Goal: Entertainment & Leisure: Consume media (video, audio)

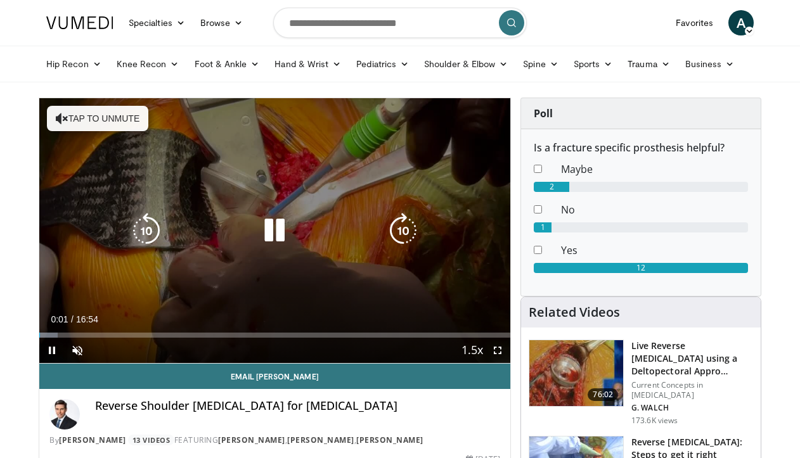
click at [107, 117] on button "Tap to unmute" at bounding box center [97, 118] width 101 height 25
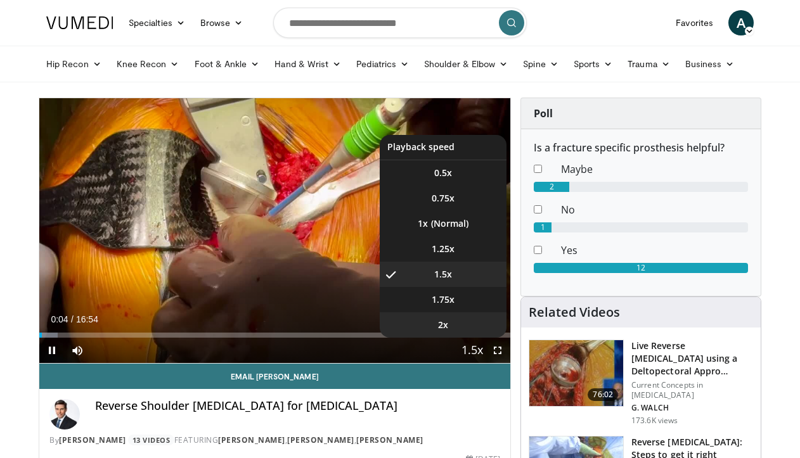
click at [467, 326] on li "2x" at bounding box center [443, 325] width 127 height 25
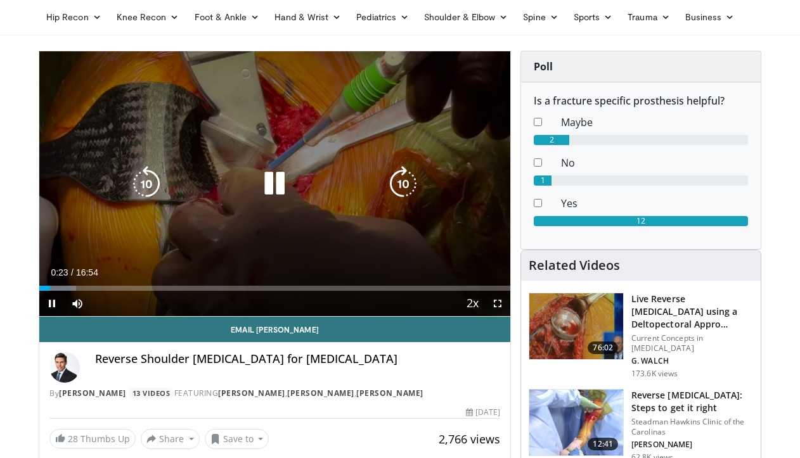
scroll to position [48, 0]
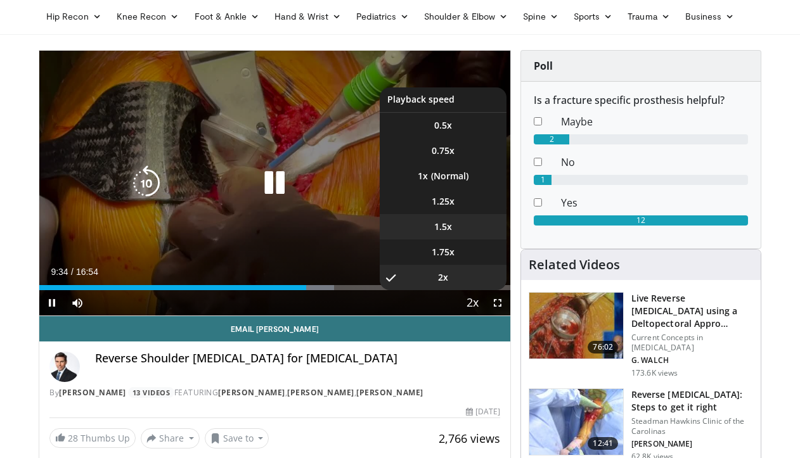
click at [468, 228] on li "1.5x" at bounding box center [443, 226] width 127 height 25
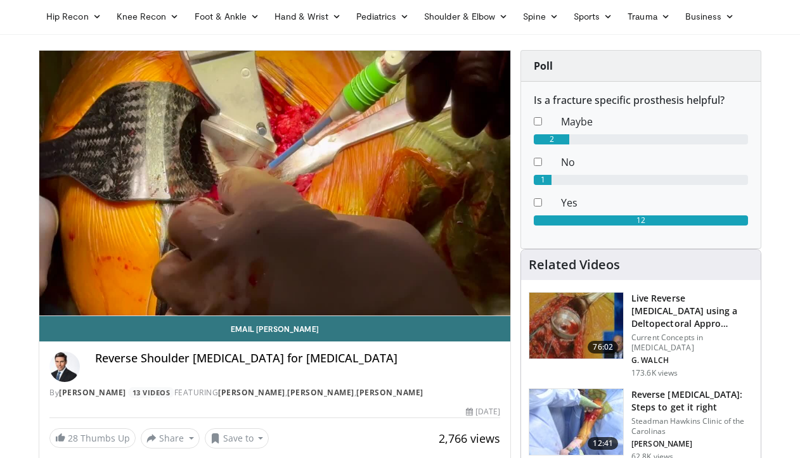
scroll to position [165, 0]
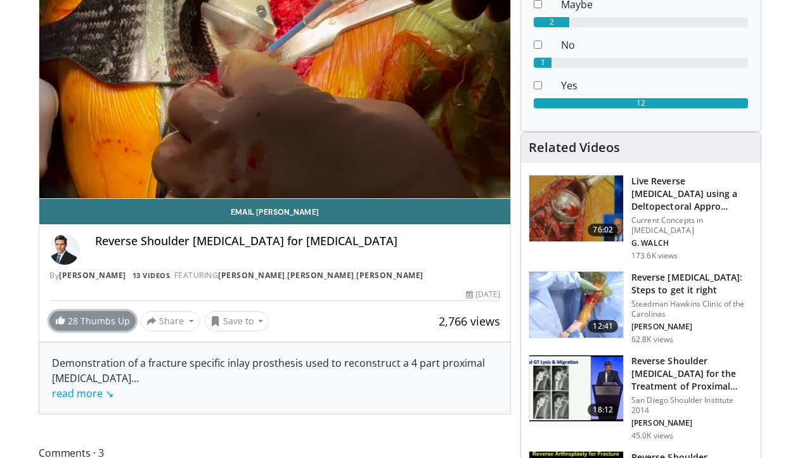
click at [84, 323] on link "28 Thumbs Up" at bounding box center [92, 321] width 86 height 20
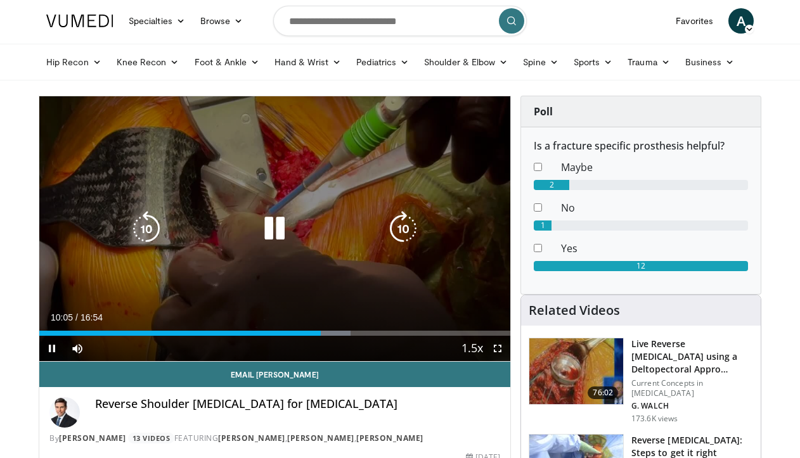
click at [278, 243] on icon "Video Player" at bounding box center [275, 229] width 36 height 36
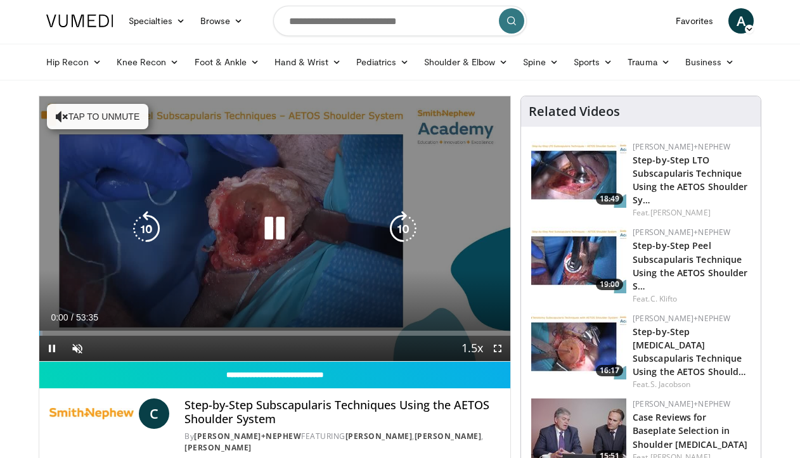
click at [271, 225] on icon "Video Player" at bounding box center [275, 229] width 36 height 36
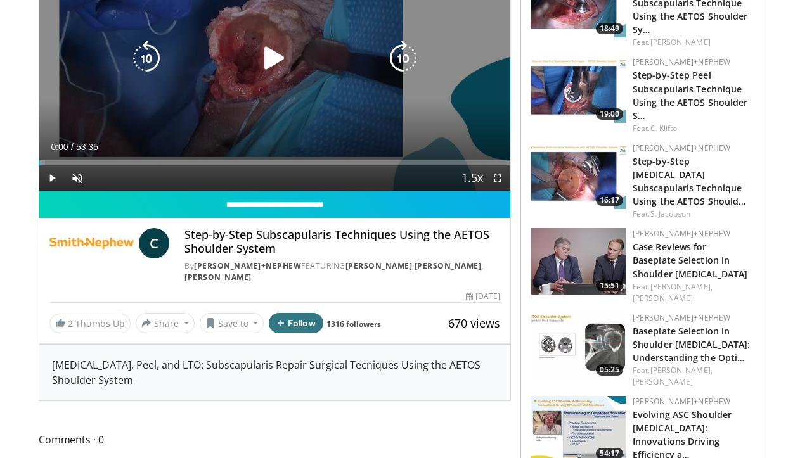
scroll to position [169, 0]
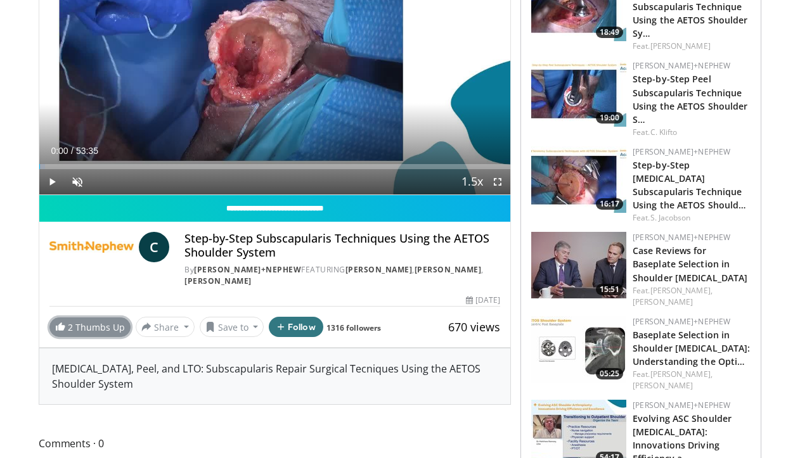
click at [104, 330] on link "2 Thumbs Up" at bounding box center [89, 328] width 81 height 20
